Goal: Information Seeking & Learning: Learn about a topic

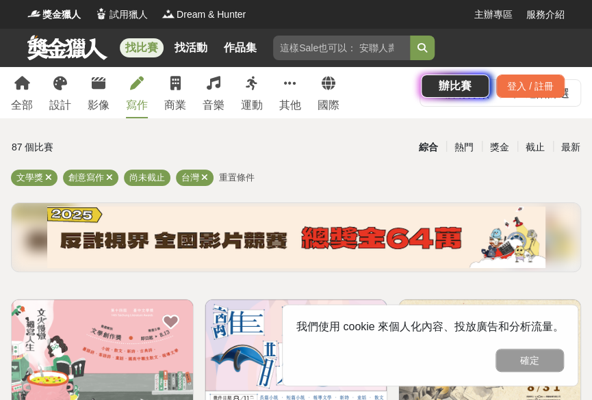
click at [60, 94] on div "找比賽 找活動 作品集 辦比賽 登入 / 註冊" at bounding box center [296, 67] width 592 height 77
click at [60, 79] on div "找比賽 找活動 作品集 辦比賽 登入 / 註冊" at bounding box center [296, 67] width 592 height 77
click at [60, 80] on div "找比賽 找活動 作品集 辦比賽 登入 / 註冊" at bounding box center [296, 67] width 592 height 77
click at [60, 81] on div "找比賽 找活動 作品集 辦比賽 登入 / 註冊" at bounding box center [296, 67] width 592 height 77
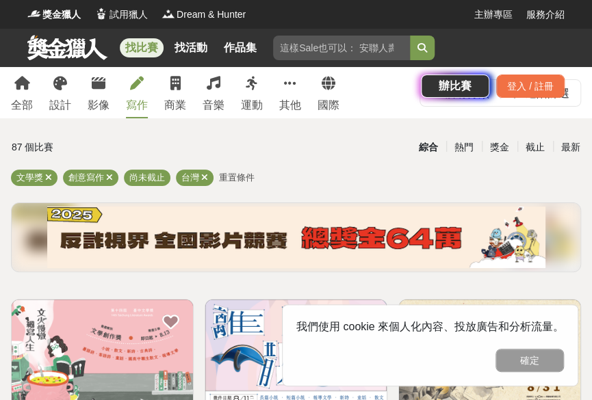
click at [291, 81] on div "找比賽 找活動 作品集 辦比賽 登入 / 註冊" at bounding box center [296, 67] width 592 height 77
click at [288, 88] on div "找比賽 找活動 作品集 辦比賽 登入 / 註冊" at bounding box center [296, 67] width 592 height 77
click at [287, 88] on div "找比賽 找活動 作品集 辦比賽 登入 / 註冊" at bounding box center [296, 67] width 592 height 77
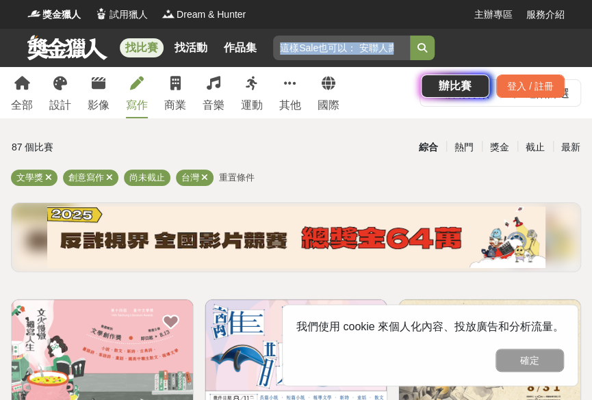
click at [287, 89] on div "找比賽 找活動 作品集 辦比賽 登入 / 註冊" at bounding box center [296, 67] width 592 height 77
click at [285, 91] on div "找比賽 找活動 作品集 辦比賽 登入 / 註冊" at bounding box center [296, 67] width 592 height 77
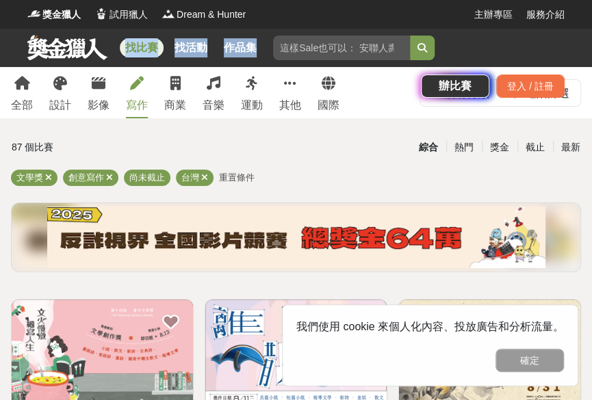
click at [284, 91] on div "找比賽 找活動 作品集 辦比賽 登入 / 註冊" at bounding box center [296, 67] width 592 height 77
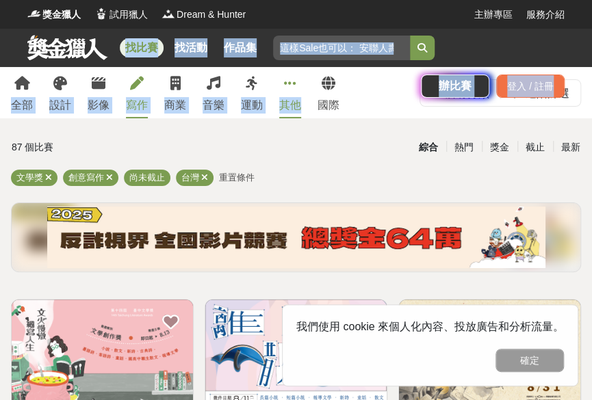
click at [289, 109] on div "其他" at bounding box center [290, 105] width 22 height 16
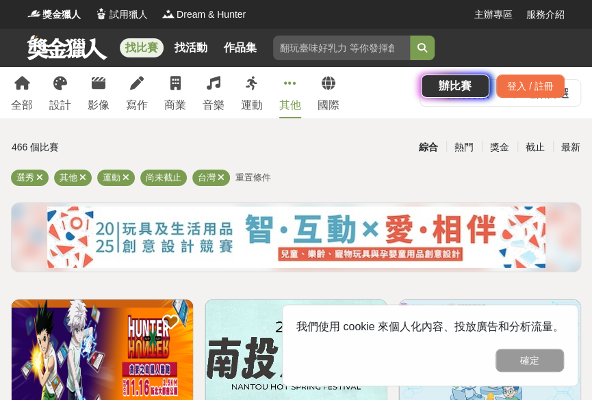
click at [62, 103] on div "找比賽 找活動 作品集 辦比賽 登入 / 註冊" at bounding box center [296, 67] width 592 height 77
click at [57, 90] on div "找比賽 找活動 作品集 辦比賽 登入 / 註冊" at bounding box center [296, 67] width 592 height 77
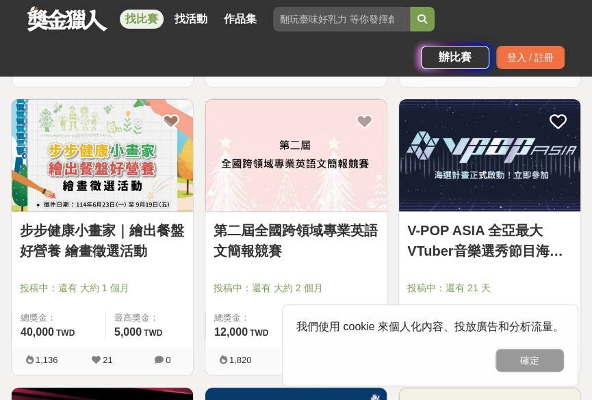
scroll to position [1967, 0]
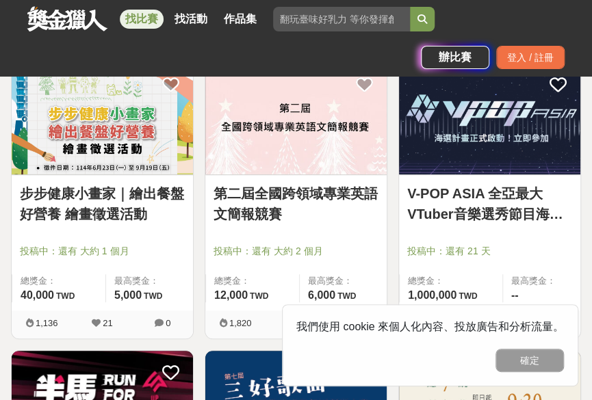
click at [102, 196] on link "步步健康小畫家｜繪出餐盤好營養 繪畫徵選活動" at bounding box center [102, 203] width 165 height 41
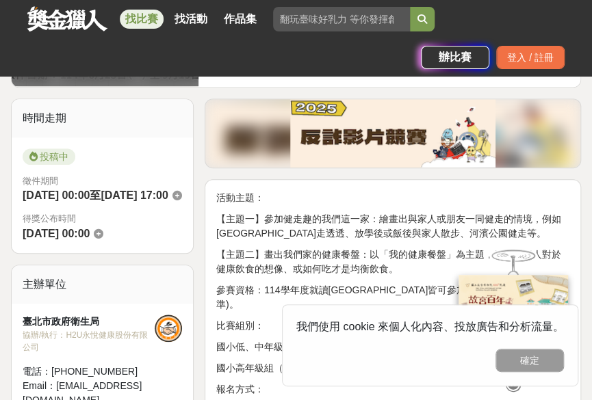
scroll to position [358, 0]
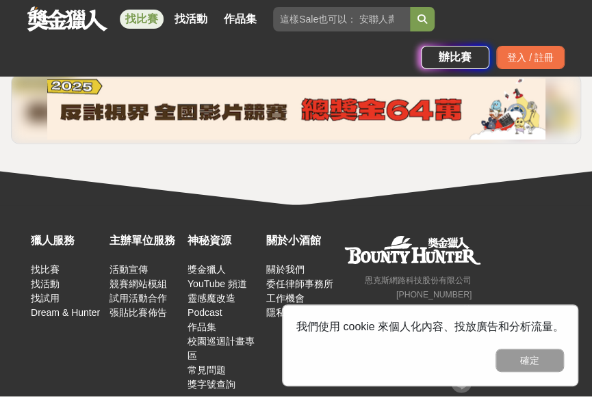
scroll to position [2622, 0]
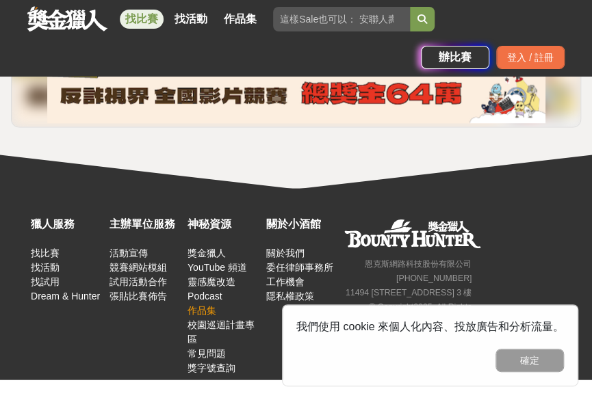
click at [215, 304] on link "作品集" at bounding box center [201, 309] width 29 height 11
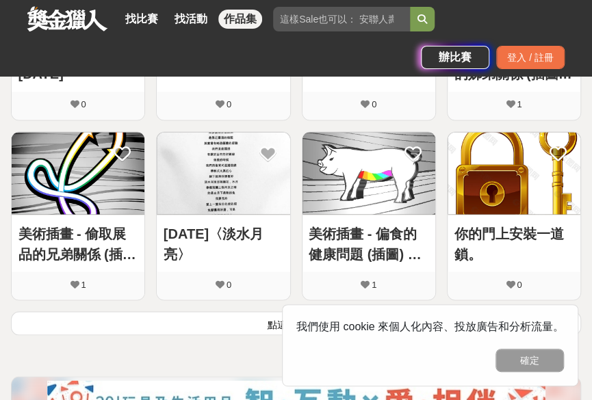
scroll to position [709, 0]
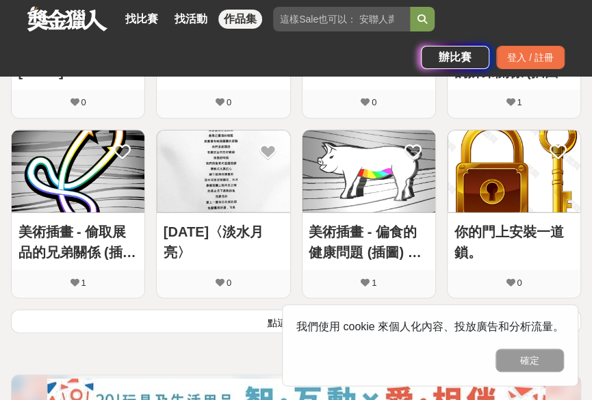
click at [219, 174] on img at bounding box center [223, 171] width 133 height 82
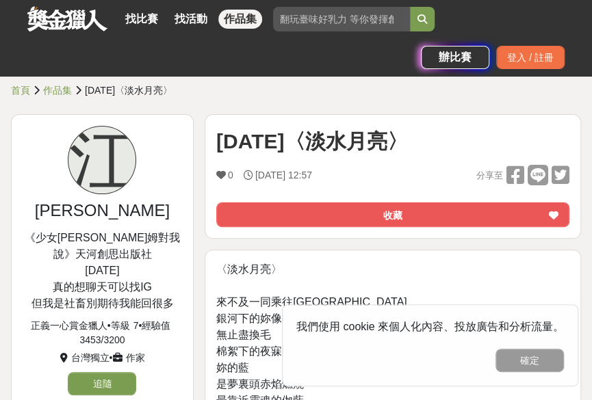
drag, startPoint x: 588, startPoint y: 77, endPoint x: 588, endPoint y: 100, distance: 23.3
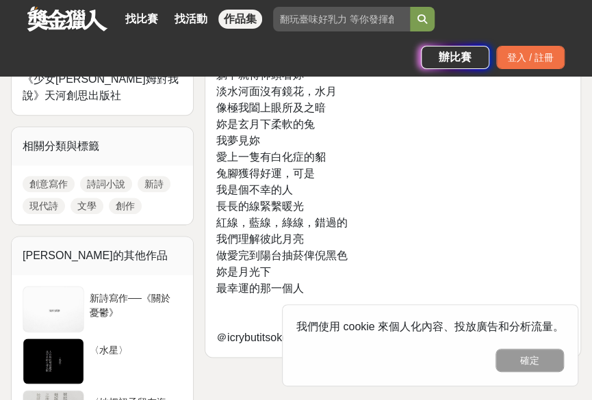
scroll to position [454, 0]
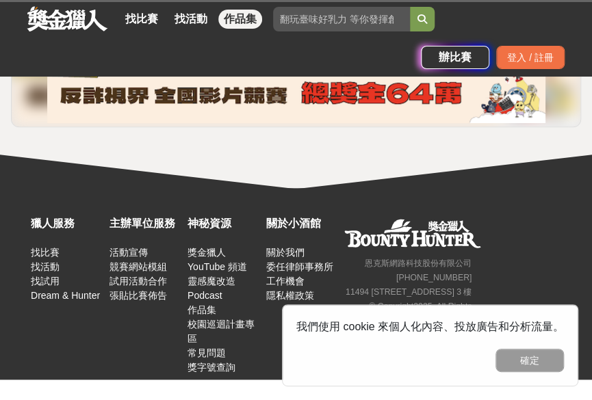
scroll to position [346, 0]
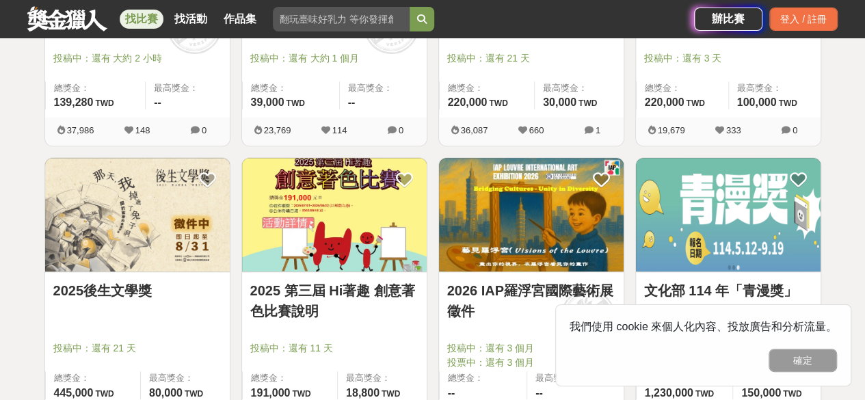
scroll to position [453, 0]
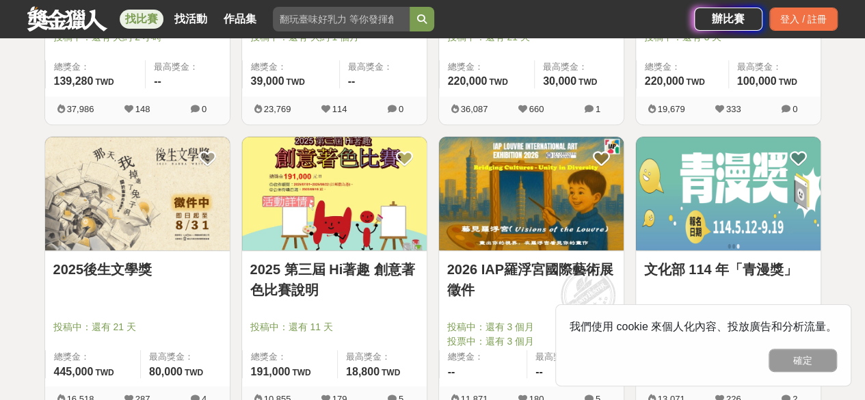
click at [291, 229] on img at bounding box center [334, 194] width 185 height 114
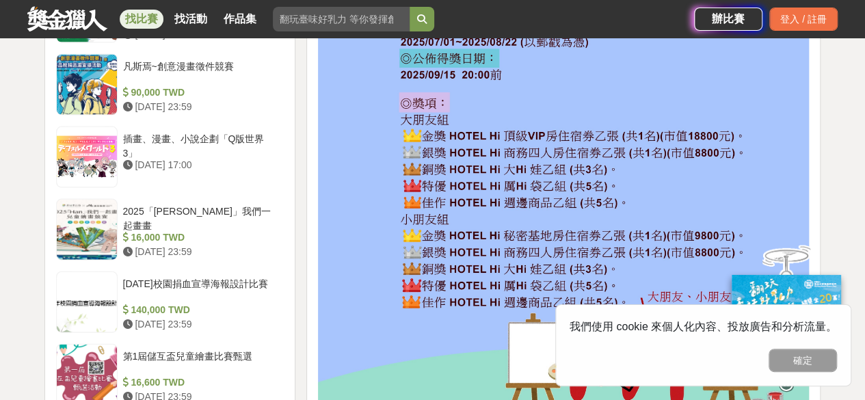
scroll to position [1426, 0]
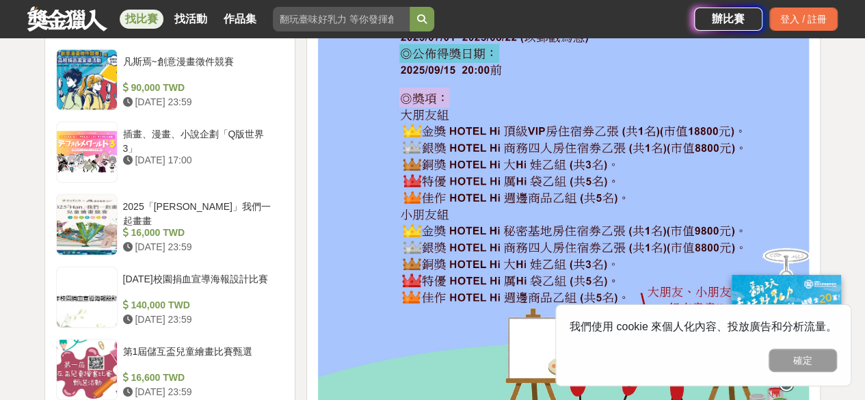
drag, startPoint x: 848, startPoint y: 164, endPoint x: 852, endPoint y: 151, distance: 13.4
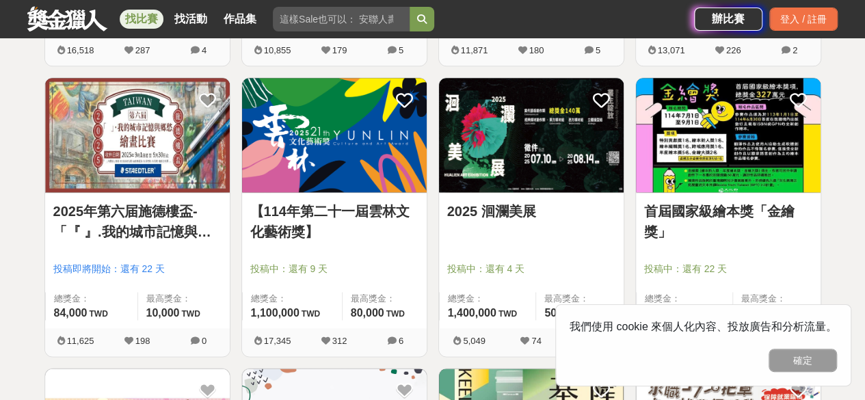
scroll to position [844, 0]
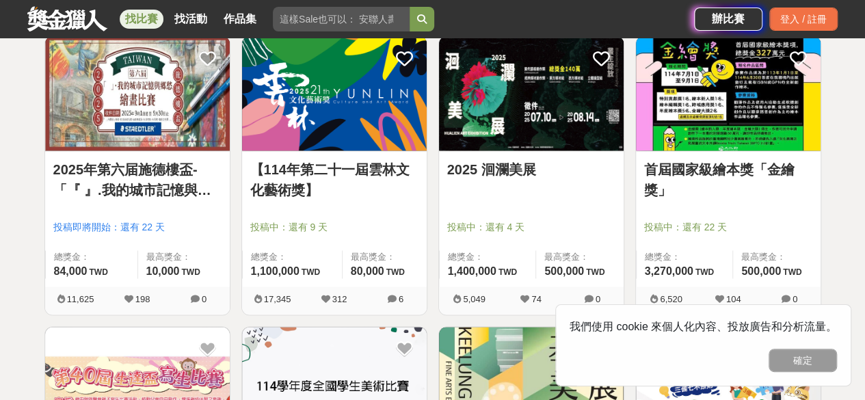
click at [505, 168] on link "2025 洄瀾美展" at bounding box center [531, 169] width 168 height 21
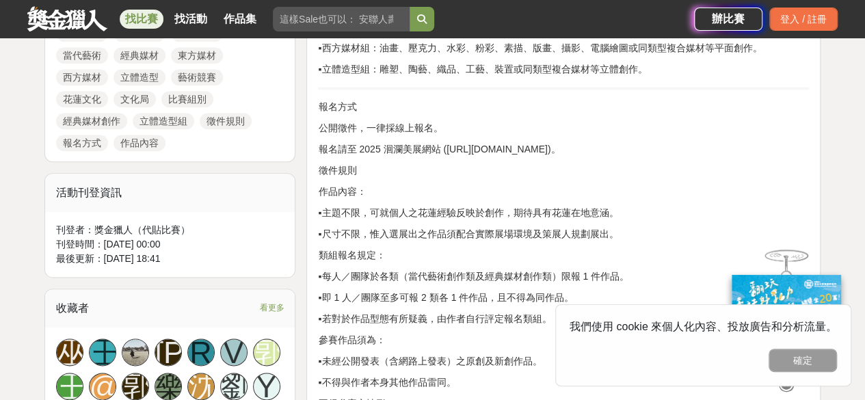
scroll to position [720, 0]
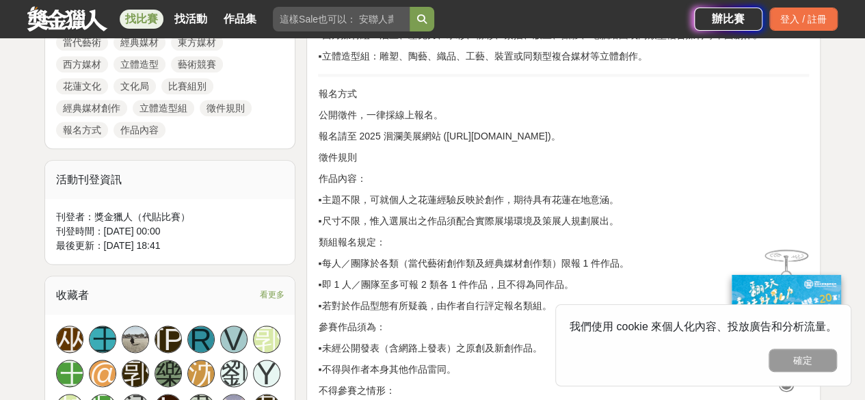
drag, startPoint x: 858, startPoint y: 103, endPoint x: 851, endPoint y: 115, distance: 14.1
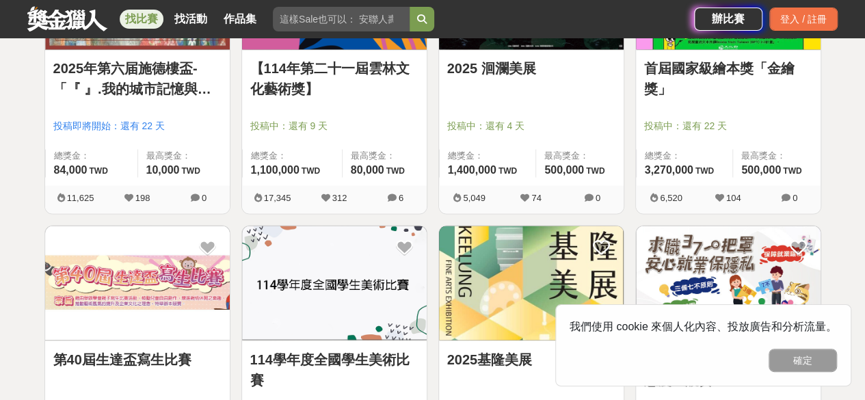
scroll to position [1060, 0]
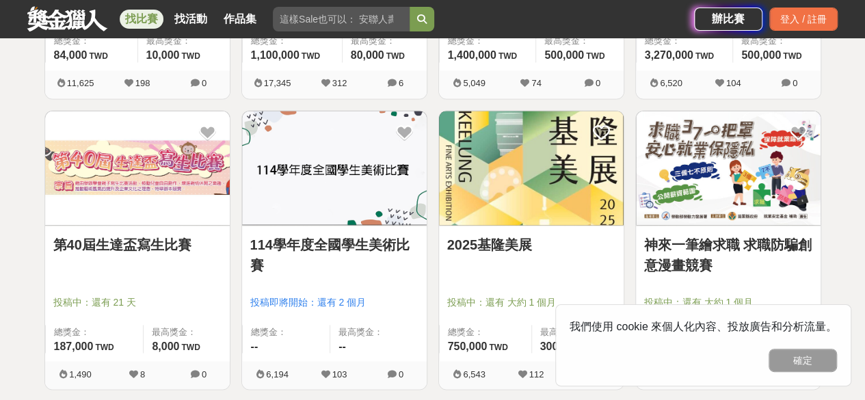
click at [527, 161] on img at bounding box center [531, 168] width 185 height 114
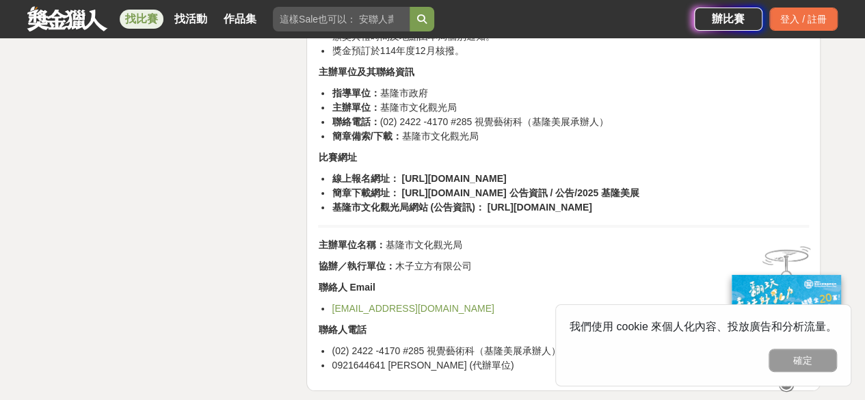
scroll to position [2487, 0]
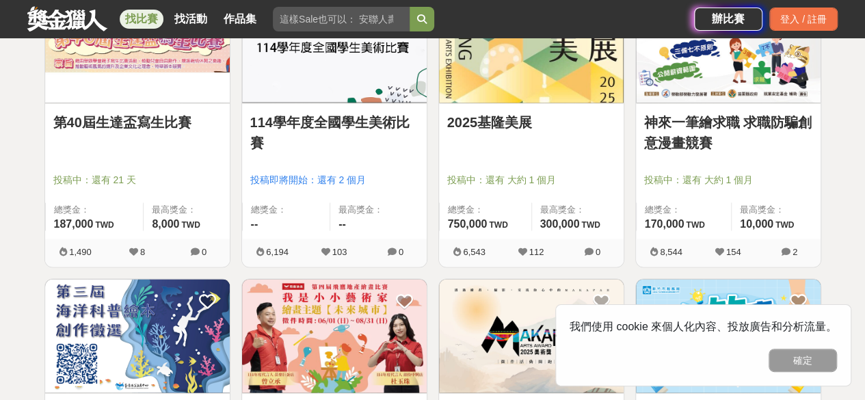
scroll to position [1153, 0]
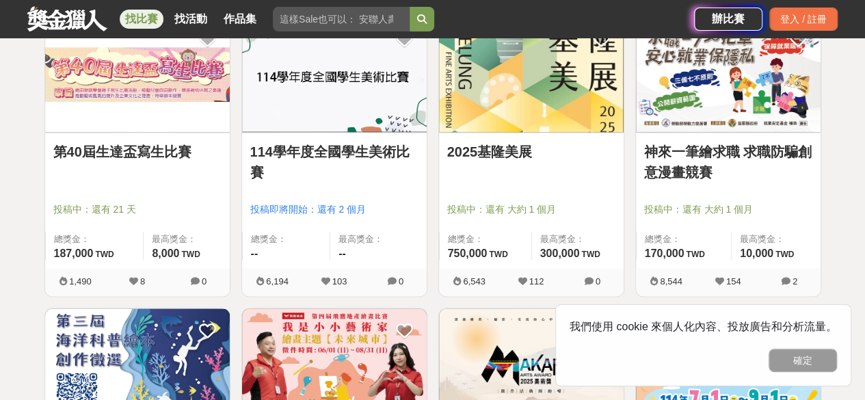
click at [187, 80] on img at bounding box center [137, 75] width 185 height 114
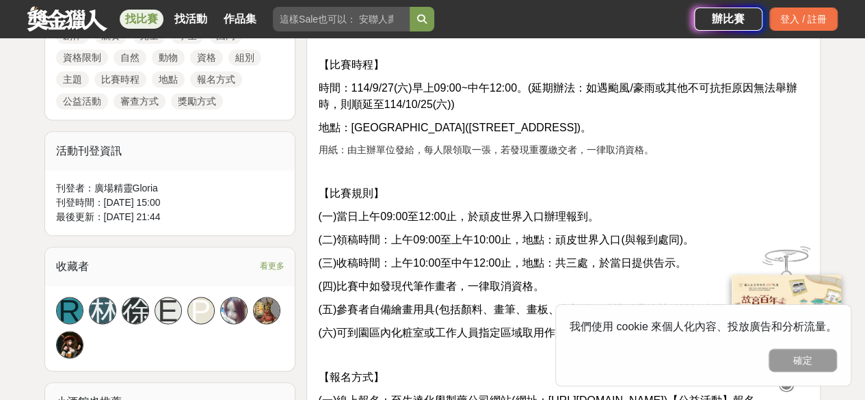
scroll to position [696, 0]
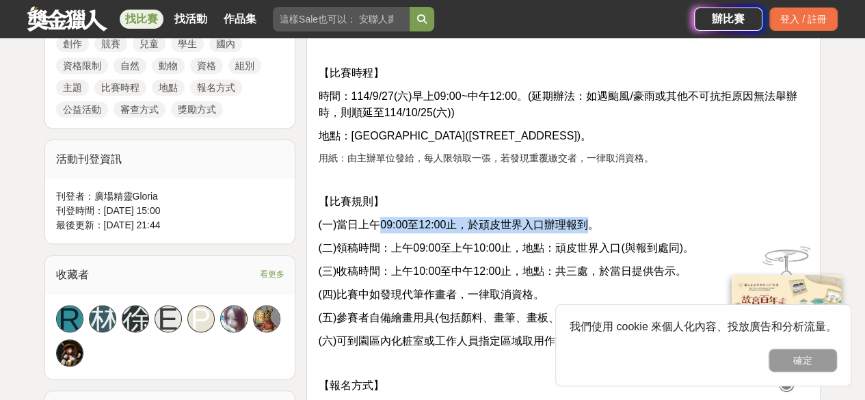
drag, startPoint x: 380, startPoint y: 228, endPoint x: 587, endPoint y: 229, distance: 206.6
click at [587, 229] on span "(一)當日上午09:00至12:00止，於頑皮世界入口辦理報到。" at bounding box center [458, 225] width 281 height 12
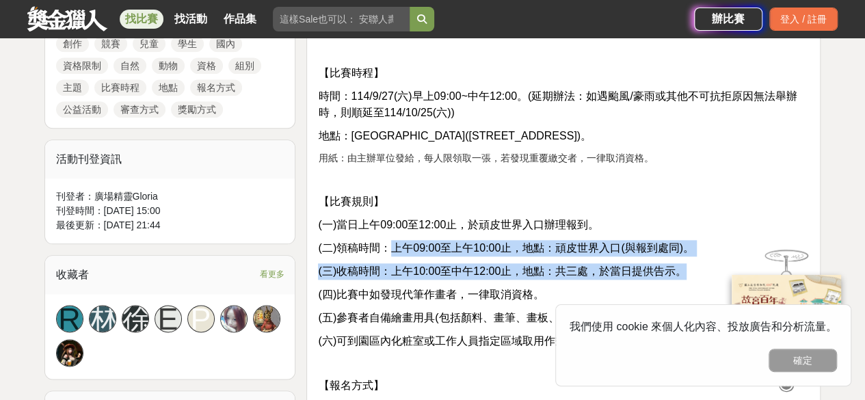
drag, startPoint x: 395, startPoint y: 250, endPoint x: 684, endPoint y: 267, distance: 289.2
click at [684, 267] on div "【資格】 各縣市國民小學及幼兒園小朋友，皆歡迎報名參加。 【組別】 國小高年級組(五、六年級) 國小中年級組(三、四年級) 國小低年級組(一、二年級) 幼兒園…" at bounding box center [563, 320] width 491 height 1089
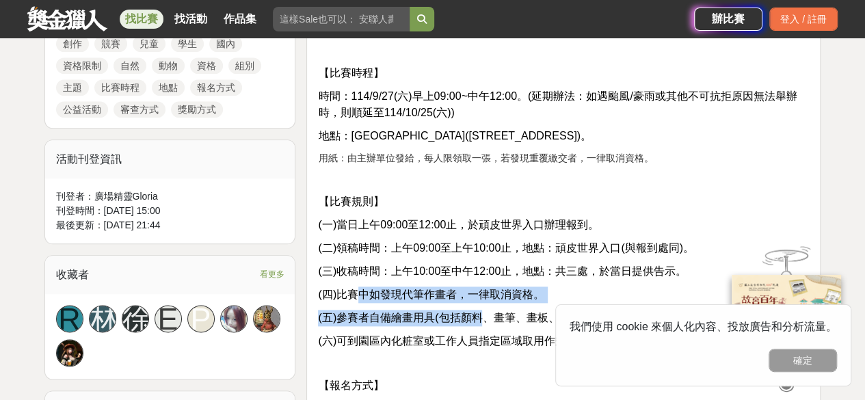
drag, startPoint x: 361, startPoint y: 291, endPoint x: 484, endPoint y: 302, distance: 123.6
click at [484, 302] on div "【資格】 各縣市國民小學及幼兒園小朋友，皆歡迎報名參加。 【組別】 國小高年級組(五、六年級) 國小中年級組(三、四年級) 國小低年級組(一、二年級) 幼兒園…" at bounding box center [563, 320] width 491 height 1089
click at [458, 319] on span "(五)參賽者自備繪畫用具(包括顏料、畫筆、畫板、畫架等，建議攜帶地墊鋪設於地面)。" at bounding box center [527, 318] width 419 height 12
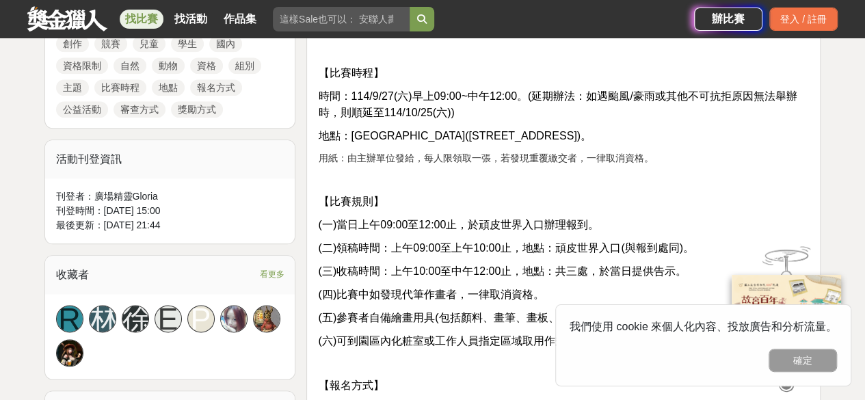
click at [535, 322] on span "(五)參賽者自備繪畫用具(包括顏料、畫筆、畫板、畫架等，建議攜帶地墊鋪設於地面)。" at bounding box center [527, 318] width 419 height 12
click at [668, 265] on span "(三)收稿時間：上午10:00至中午12:00止，地點：共三處，於當日提供告示。" at bounding box center [502, 271] width 369 height 12
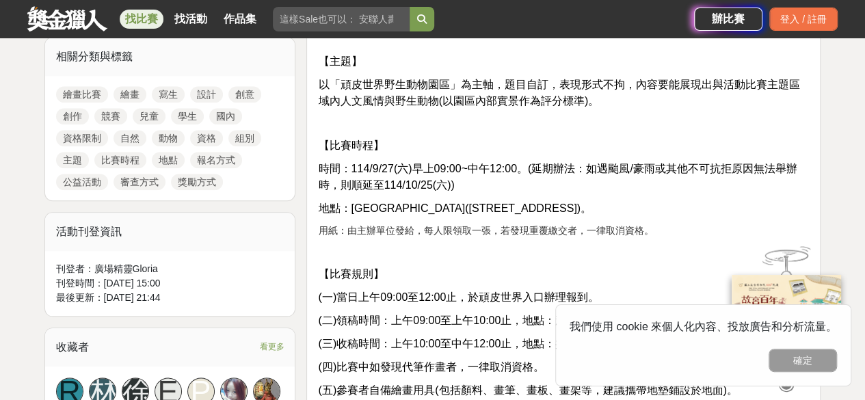
scroll to position [482, 0]
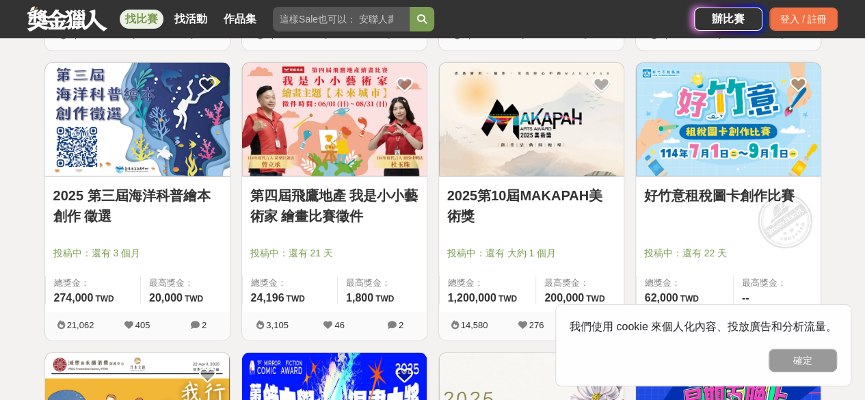
scroll to position [1405, 0]
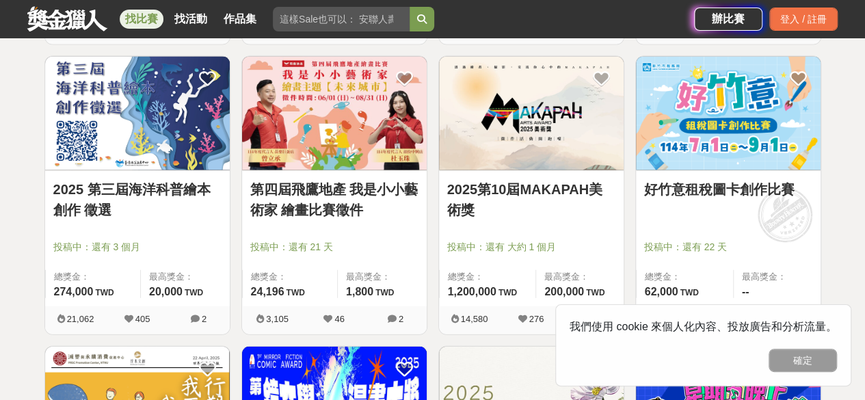
click at [124, 182] on link "2025 第三屆海洋科普繪本創作 徵選" at bounding box center [137, 199] width 168 height 41
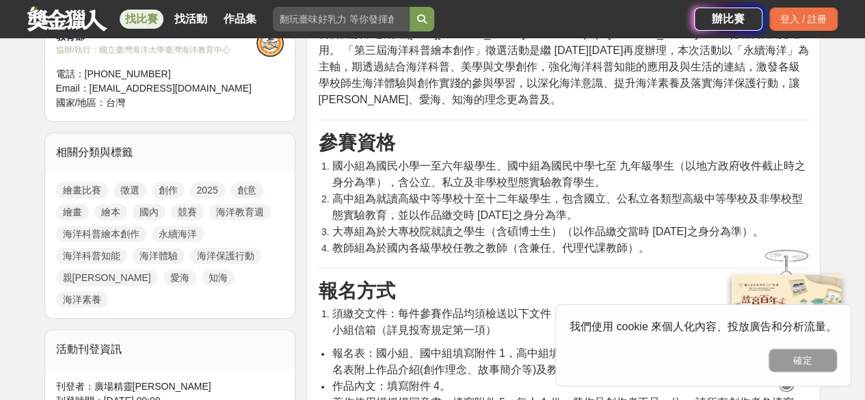
scroll to position [551, 0]
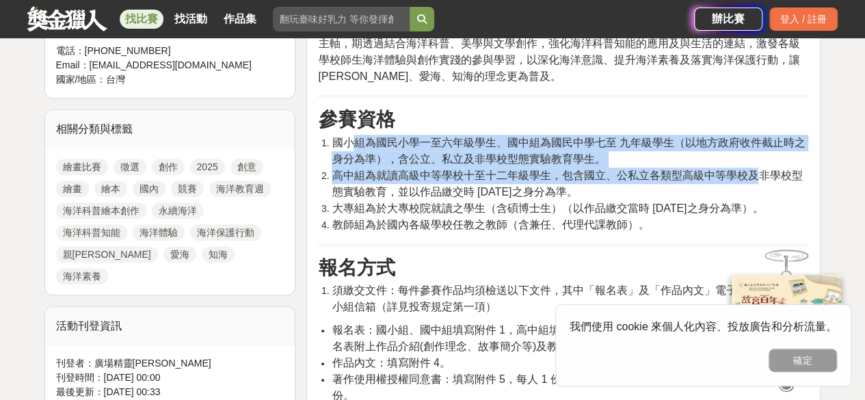
drag, startPoint x: 350, startPoint y: 148, endPoint x: 757, endPoint y: 172, distance: 407.7
click at [757, 172] on ol "國小組為國民小學一至六年級學生、國中組為國民中學七至 九年級學生（以地方政府收件截止時之身分為準），含公立、私立及非學校型態實驗教育學生。 高中組為就讀高級中…" at bounding box center [563, 184] width 491 height 98
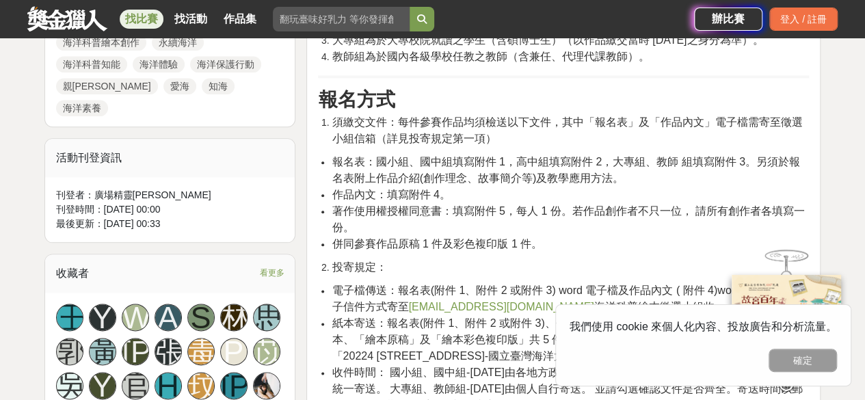
scroll to position [748, 0]
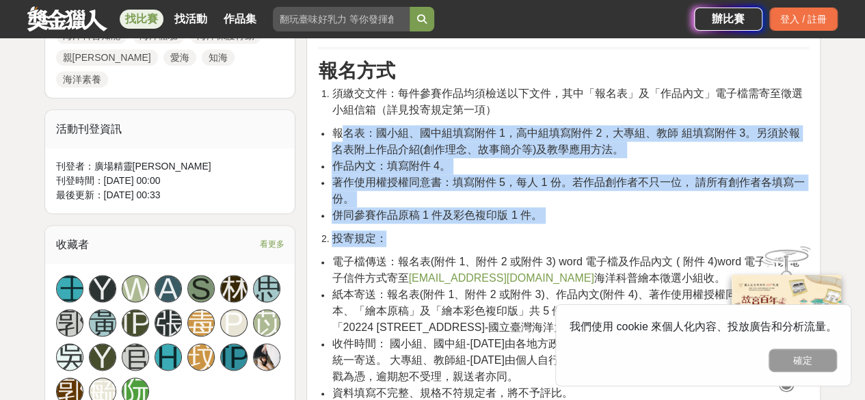
drag, startPoint x: 342, startPoint y: 133, endPoint x: 462, endPoint y: 228, distance: 152.9
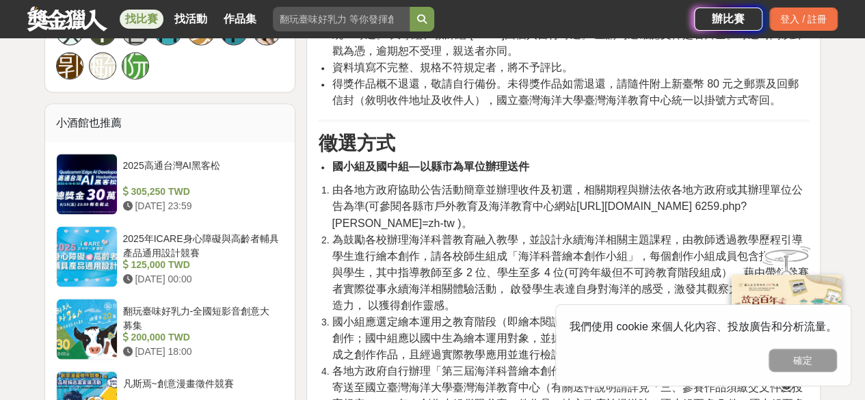
scroll to position [1126, 0]
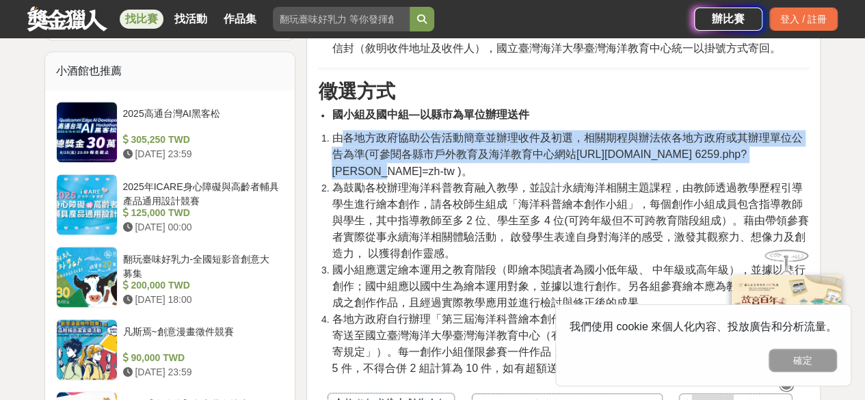
drag, startPoint x: 341, startPoint y: 153, endPoint x: 806, endPoint y: 170, distance: 465.4
click at [806, 170] on li "由各地方政府協助公告活動簡章並辦理收件及初選，相關期程與辦法依各地方政府或其辦理單位公告為準(可參閱各縣市戶外教育及海洋教育中心網站[URL][DOMAIN_…" at bounding box center [570, 154] width 477 height 49
click at [408, 176] on span "由各地方政府協助公告活動簡章並辦理收件及初選，相關期程與辦法依各地方政府或其辦理單位公告為準(可參閱各縣市戶外教育及海洋教育中心網站[URL][DOMAIN_…" at bounding box center [567, 154] width 471 height 44
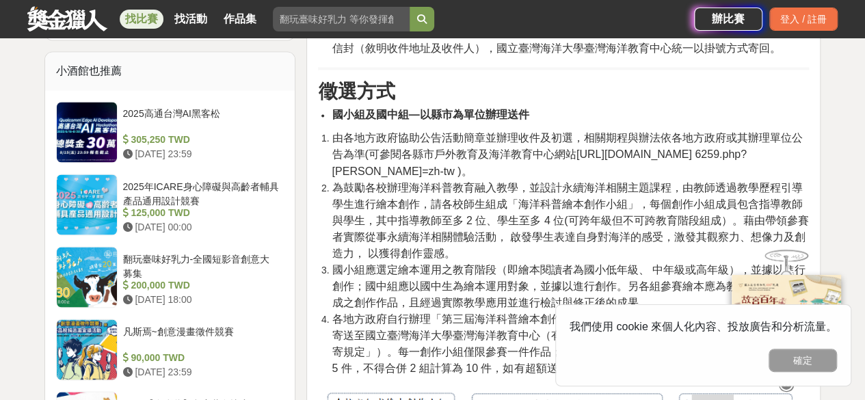
drag, startPoint x: 576, startPoint y: 168, endPoint x: 448, endPoint y: 178, distance: 128.3
click at [448, 176] on span "由各地方政府協助公告活動簡章並辦理收件及初選，相關期程與辦法依各地方政府或其辦理單位公告為準(可參閱各縣市戶外教育及海洋教育中心網站[URL][DOMAIN_…" at bounding box center [567, 154] width 471 height 44
copy span "[URL][DOMAIN_NAME] 6259.php?[PERSON_NAME]=zh-tw )"
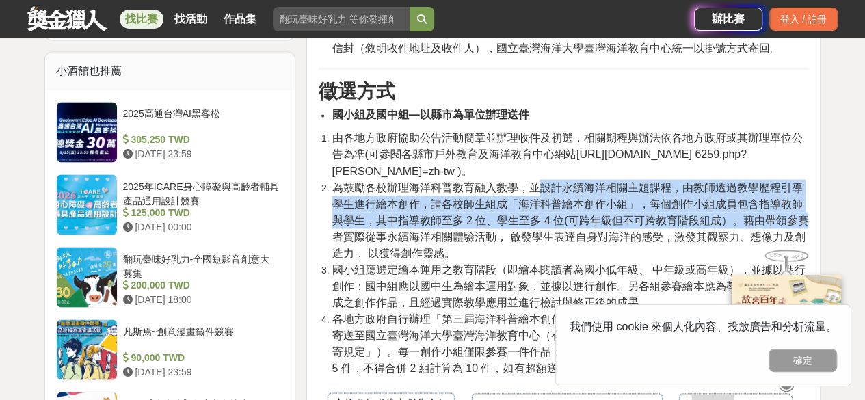
drag, startPoint x: 544, startPoint y: 199, endPoint x: 789, endPoint y: 233, distance: 247.2
click at [789, 233] on span "為鼓勵各校辦理海洋科普教育融入教學，並設計永續海洋相關主題課程，由教師透過教學歷程引導學生進行繪本創作，請各校師生組成「海洋科普繪本創作小組」，每個創作小組成…" at bounding box center [570, 219] width 477 height 77
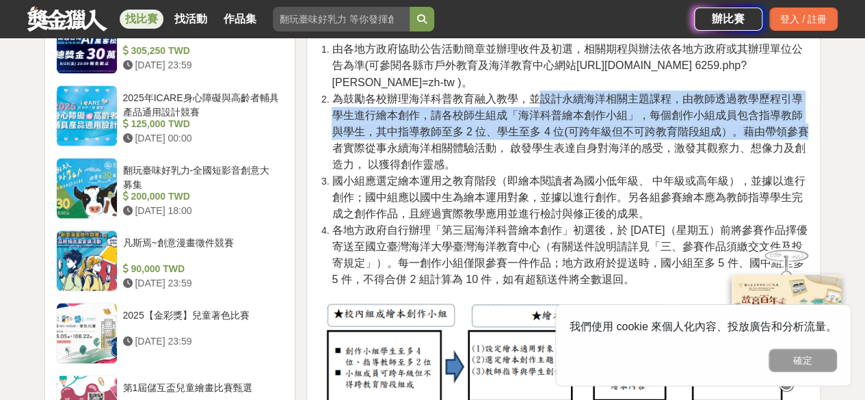
scroll to position [1260, 0]
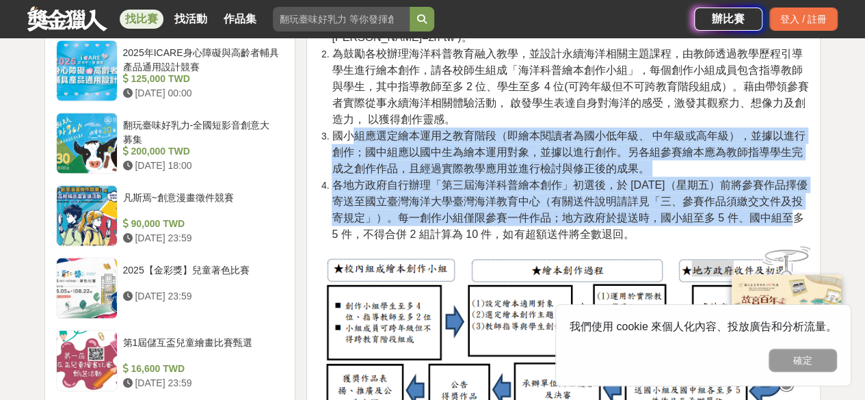
drag, startPoint x: 352, startPoint y: 149, endPoint x: 754, endPoint y: 235, distance: 412.0
click at [754, 235] on ol "由各地方政府協助公告活動簡章並辦理收件及初選，相關期程與辦法依各地方政府或其辦理單位公告為準(可參閱各縣市戶外教育及海洋教育中心網站[URL][DOMAIN_…" at bounding box center [563, 119] width 491 height 246
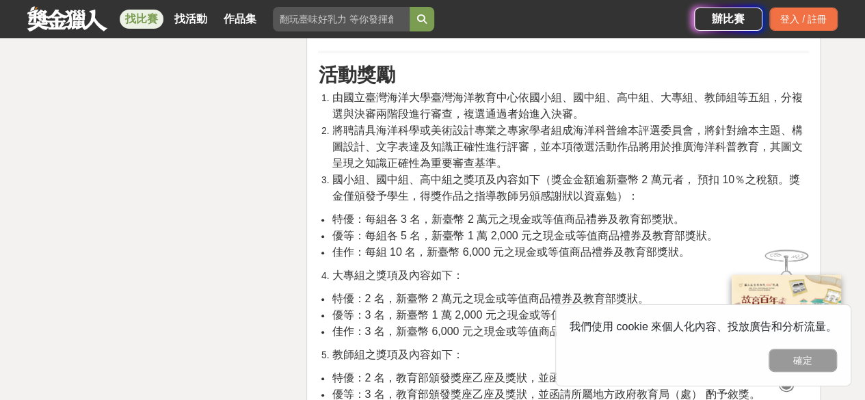
scroll to position [2832, 0]
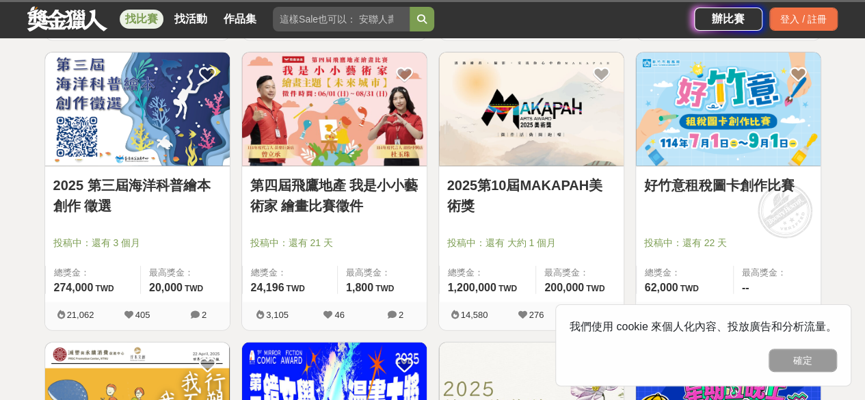
scroll to position [1405, 0]
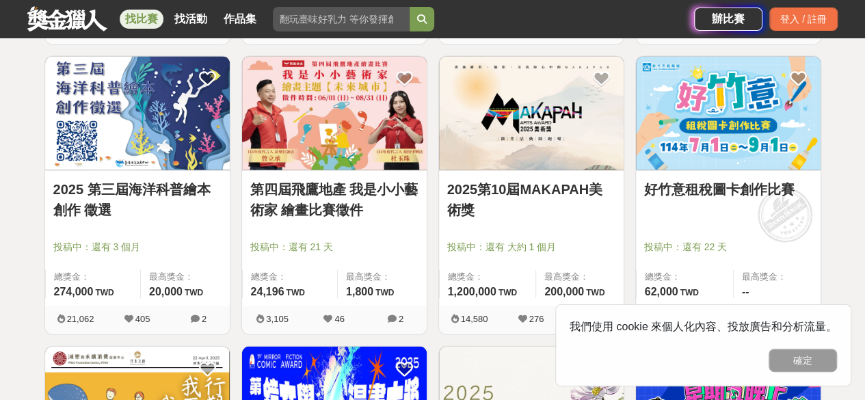
click at [754, 112] on img at bounding box center [728, 114] width 185 height 114
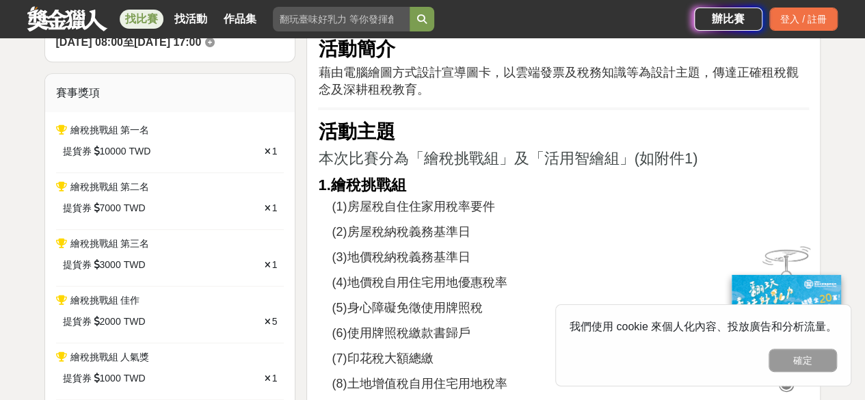
scroll to position [439, 0]
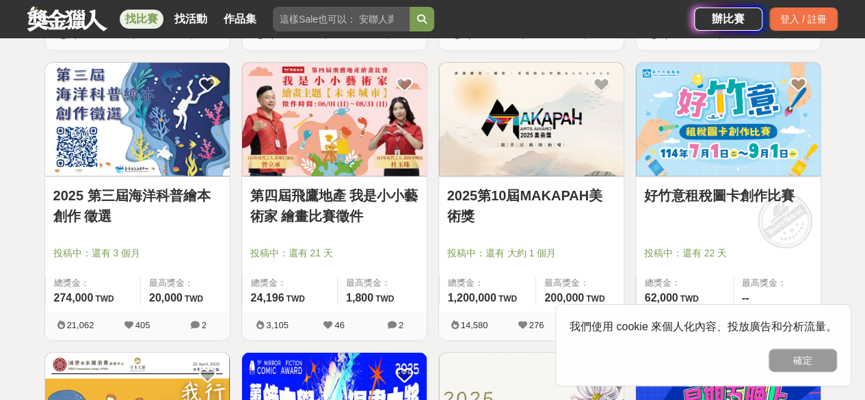
scroll to position [1405, 0]
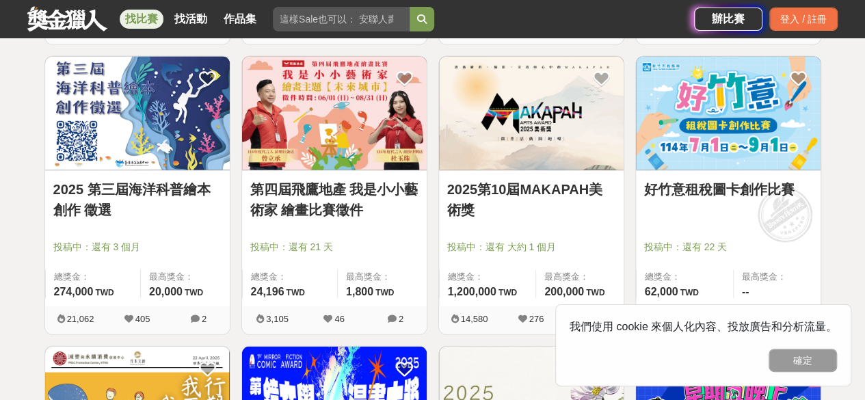
click at [533, 109] on img at bounding box center [531, 114] width 185 height 114
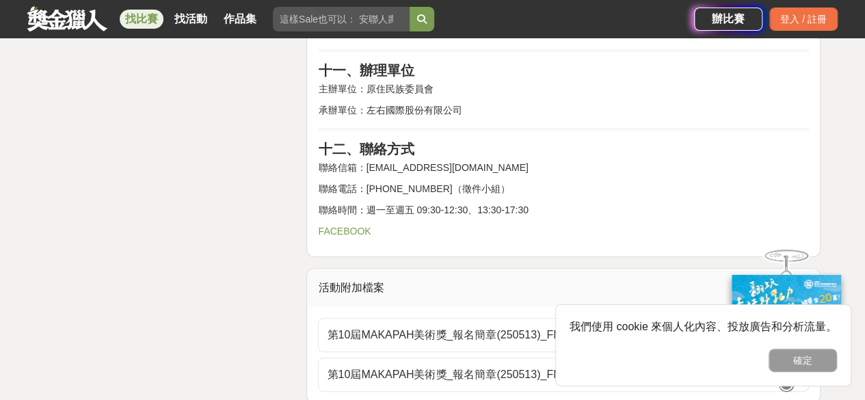
scroll to position [2900, 0]
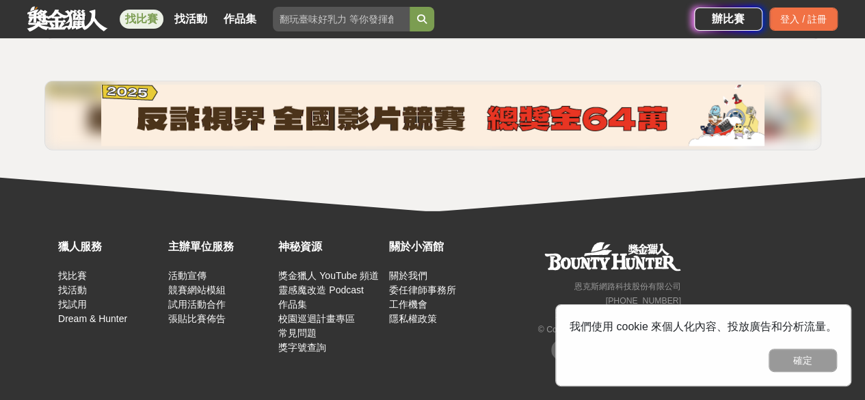
scroll to position [1995, 0]
